Goal: Task Accomplishment & Management: Complete application form

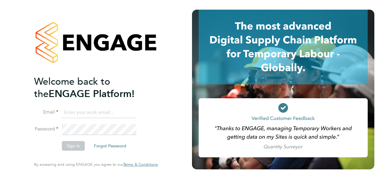
click at [118, 114] on input at bounding box center [99, 113] width 75 height 11
type input "seddon@psrsolutions.co.uk"
click at [75, 144] on button "Sign In" at bounding box center [73, 146] width 23 height 10
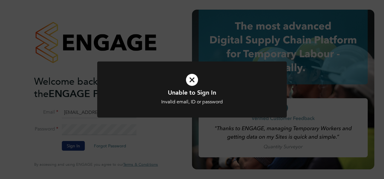
click at [179, 123] on div "Unable to Sign In Invalid email, ID or password Cancel Okay" at bounding box center [192, 94] width 190 height 64
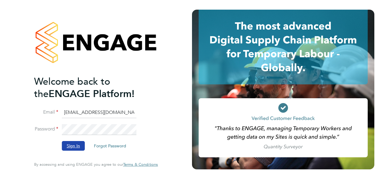
click at [81, 143] on button "Sign In" at bounding box center [73, 146] width 23 height 10
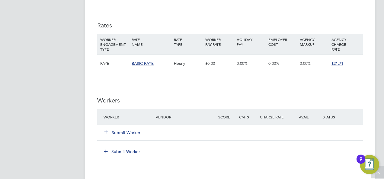
scroll to position [416, 0]
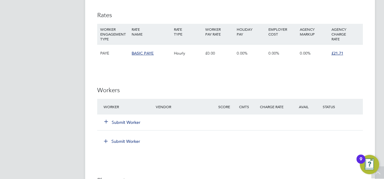
click at [134, 121] on button "Submit Worker" at bounding box center [123, 123] width 36 height 6
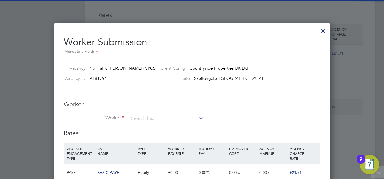
scroll to position [0, 0]
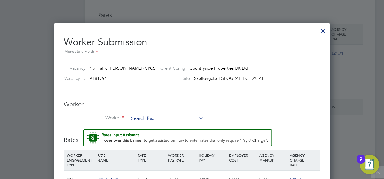
click at [140, 118] on input at bounding box center [166, 118] width 75 height 9
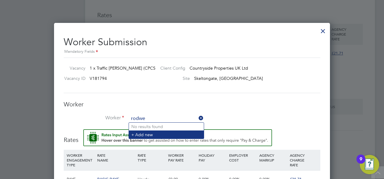
type input "rodwe"
click at [154, 131] on li "+ Add new" at bounding box center [166, 135] width 75 height 8
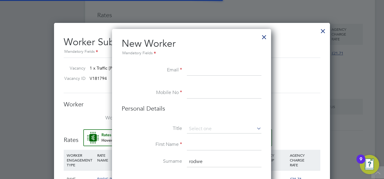
scroll to position [508, 160]
click at [205, 72] on input at bounding box center [224, 70] width 75 height 11
paste input "[EMAIL_ADDRESS][DOMAIN_NAME]"
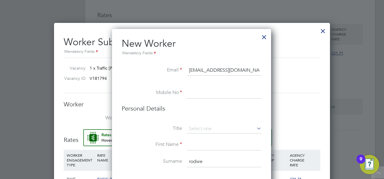
type input "[EMAIL_ADDRESS][DOMAIN_NAME]"
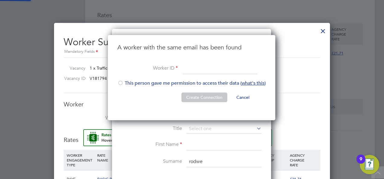
scroll to position [86, 169]
click at [215, 67] on input at bounding box center [220, 68] width 75 height 11
paste input "530718"
type input "530718"
click at [122, 83] on div at bounding box center [120, 84] width 6 height 6
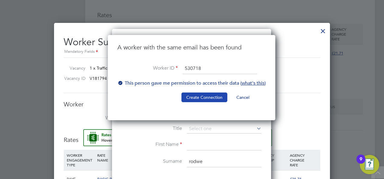
click at [195, 97] on button "Create Connection" at bounding box center [205, 98] width 46 height 10
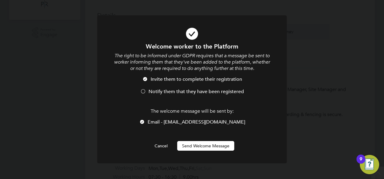
scroll to position [0, 0]
click at [205, 146] on button "Send Welcome Message" at bounding box center [205, 146] width 57 height 10
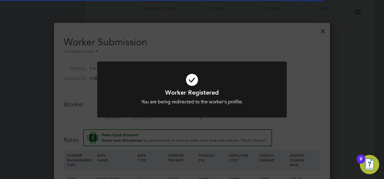
scroll to position [3, 3]
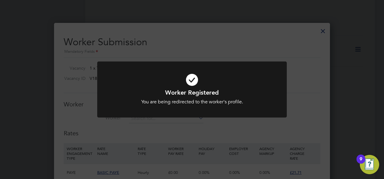
click at [201, 86] on icon at bounding box center [192, 80] width 157 height 24
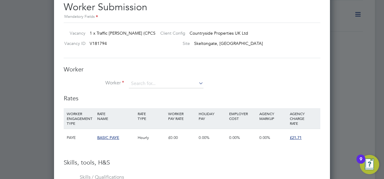
scroll to position [454, 0]
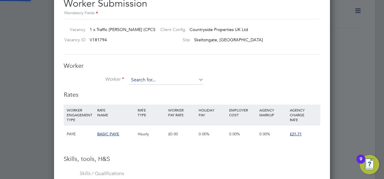
click at [169, 80] on input at bounding box center [166, 80] width 75 height 9
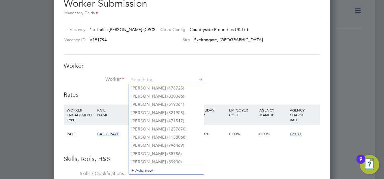
paste input "530718"
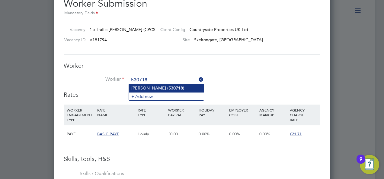
click at [180, 89] on li "[PERSON_NAME] ( 530718 )" at bounding box center [166, 88] width 75 height 8
type input "[PERSON_NAME] (530718)"
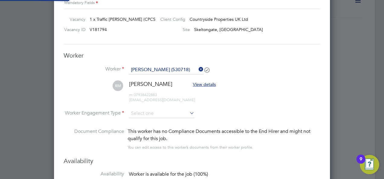
scroll to position [465, 0]
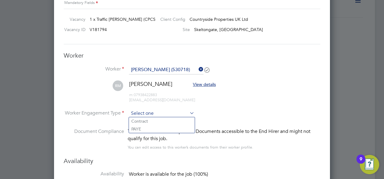
click at [156, 121] on li "Contract" at bounding box center [162, 121] width 66 height 8
type input "Contract"
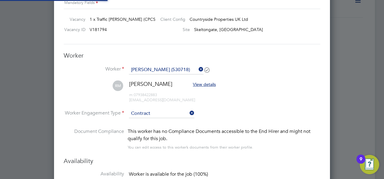
click at [242, 106] on li "[PERSON_NAME] View details m: 07938422883 [EMAIL_ADDRESS][DOMAIN_NAME]" at bounding box center [192, 95] width 257 height 29
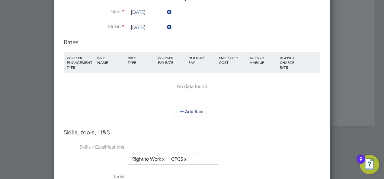
scroll to position [641, 0]
click at [199, 120] on li "Add Rate" at bounding box center [192, 115] width 257 height 16
click at [198, 115] on button "Add Rate" at bounding box center [192, 112] width 33 height 10
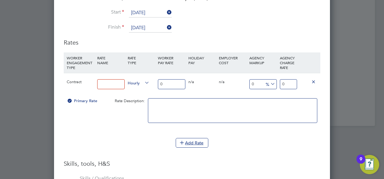
click at [117, 81] on input at bounding box center [110, 84] width 27 height 10
type input "CIS"
click at [172, 84] on input "0" at bounding box center [171, 84] width 27 height 10
click at [164, 82] on input "number" at bounding box center [171, 84] width 27 height 10
type input "3"
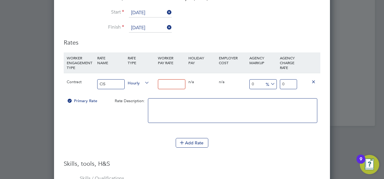
type input "3"
type input "32"
type input "3"
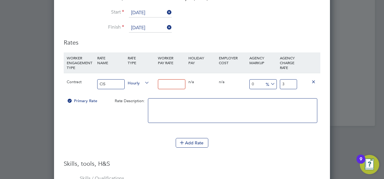
type input "0"
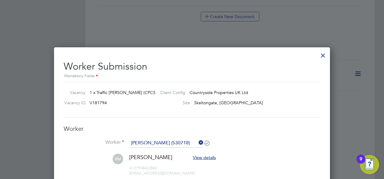
scroll to position [392, 0]
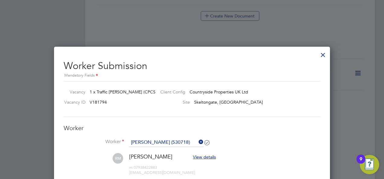
click at [320, 59] on div at bounding box center [323, 53] width 11 height 11
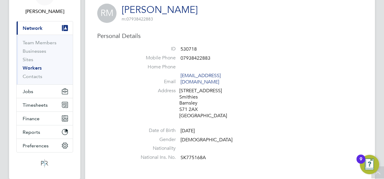
scroll to position [0, 0]
